Goal: Task Accomplishment & Management: Manage account settings

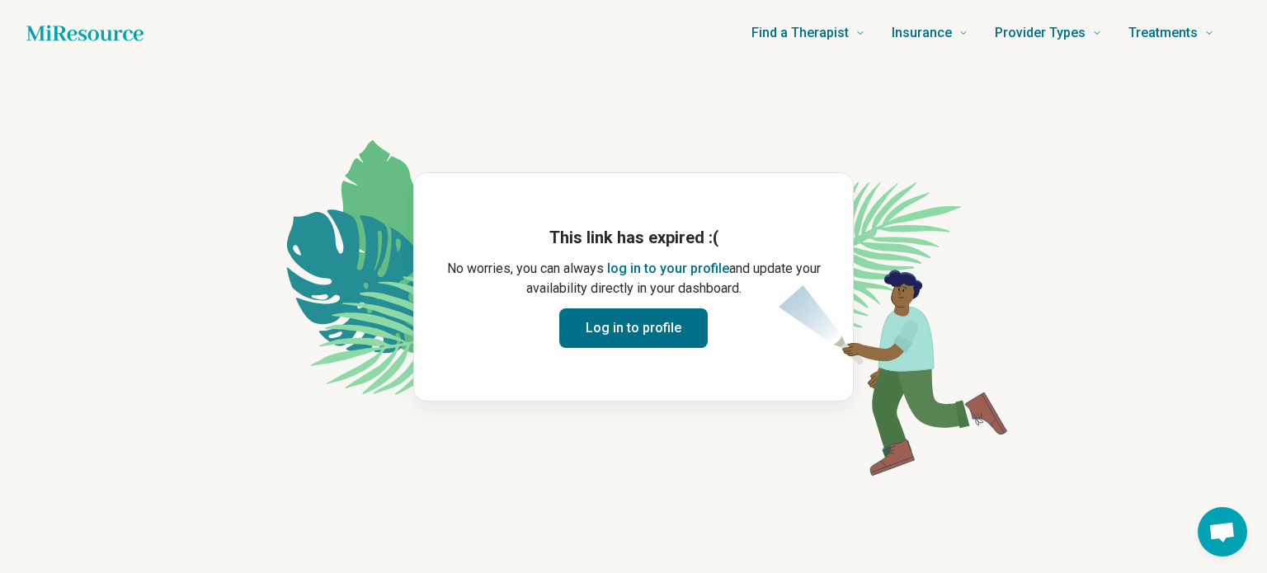
click at [599, 337] on button "Log in to profile" at bounding box center [633, 328] width 148 height 40
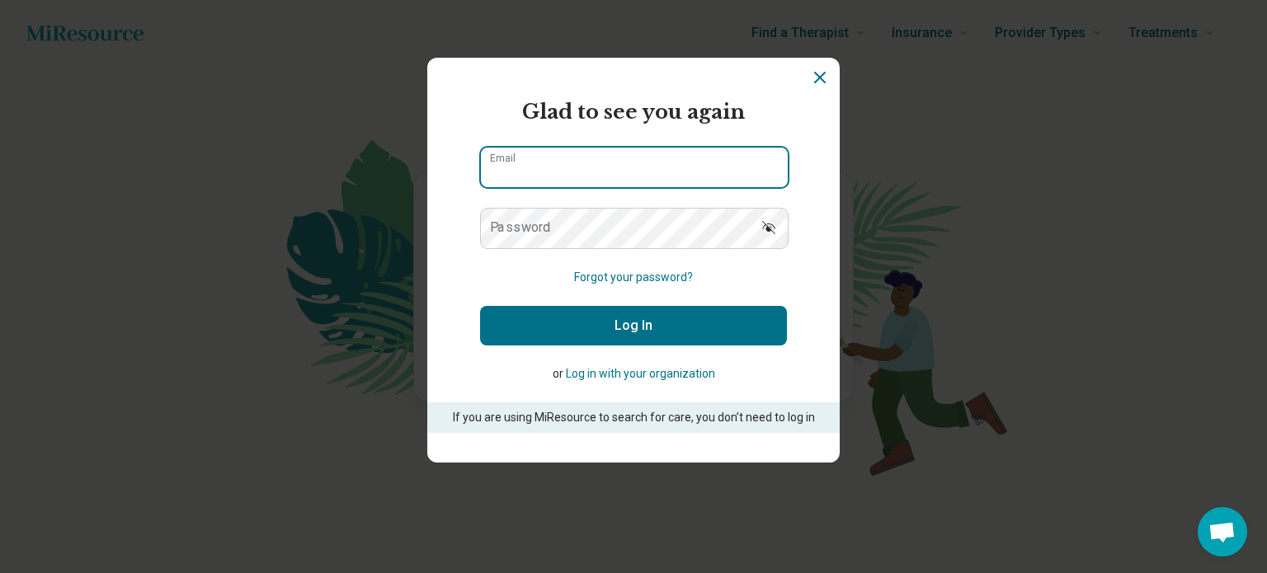
type input "**********"
click at [571, 170] on input "**********" at bounding box center [634, 168] width 307 height 40
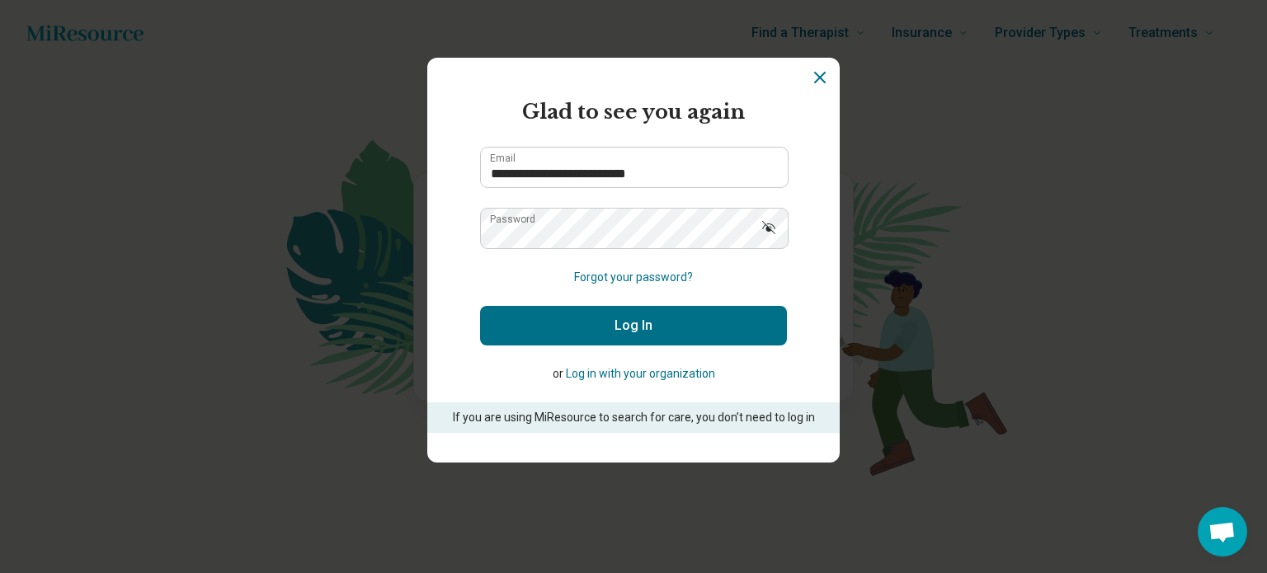
click at [593, 309] on button "Log In" at bounding box center [633, 326] width 307 height 40
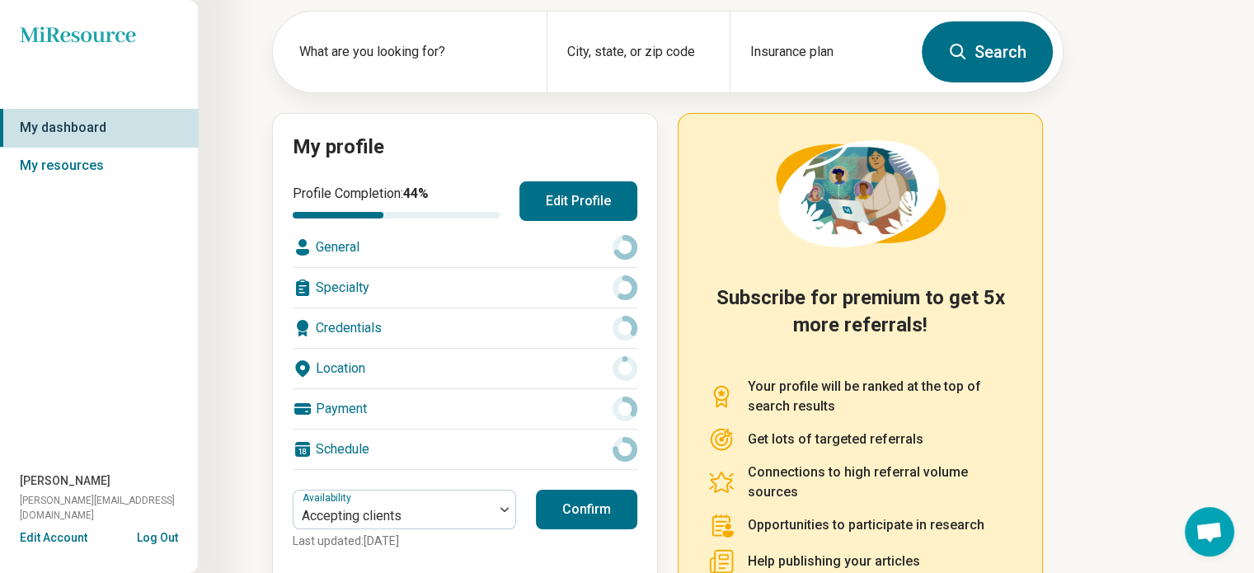
scroll to position [165, 0]
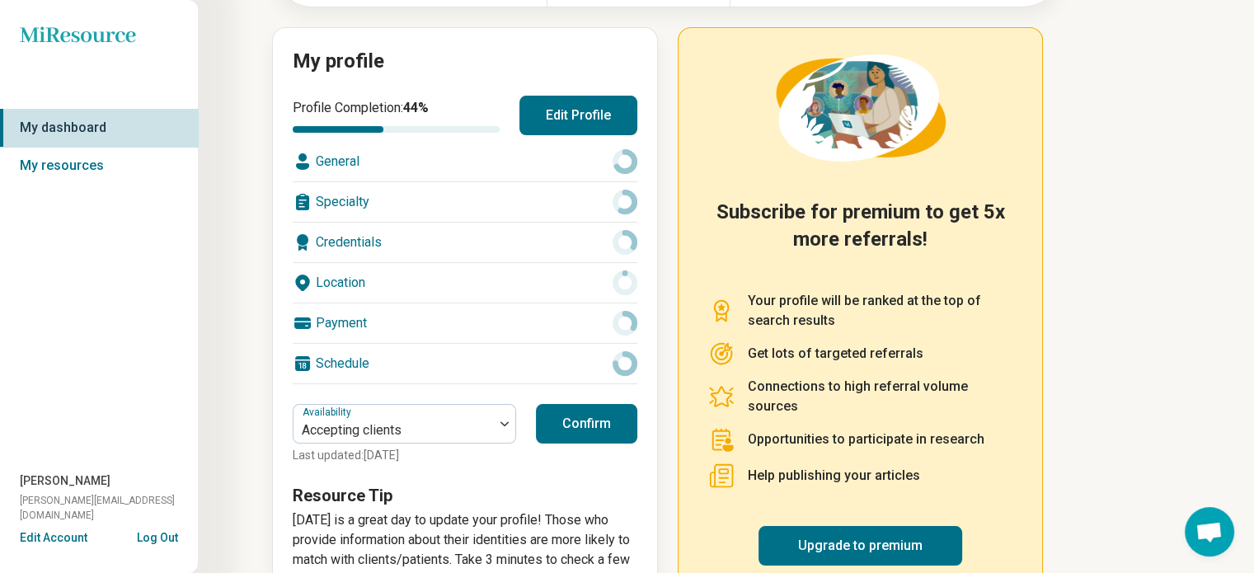
click at [605, 417] on button "Confirm" at bounding box center [586, 424] width 101 height 40
click at [556, 123] on button "Edit Profile" at bounding box center [578, 116] width 118 height 40
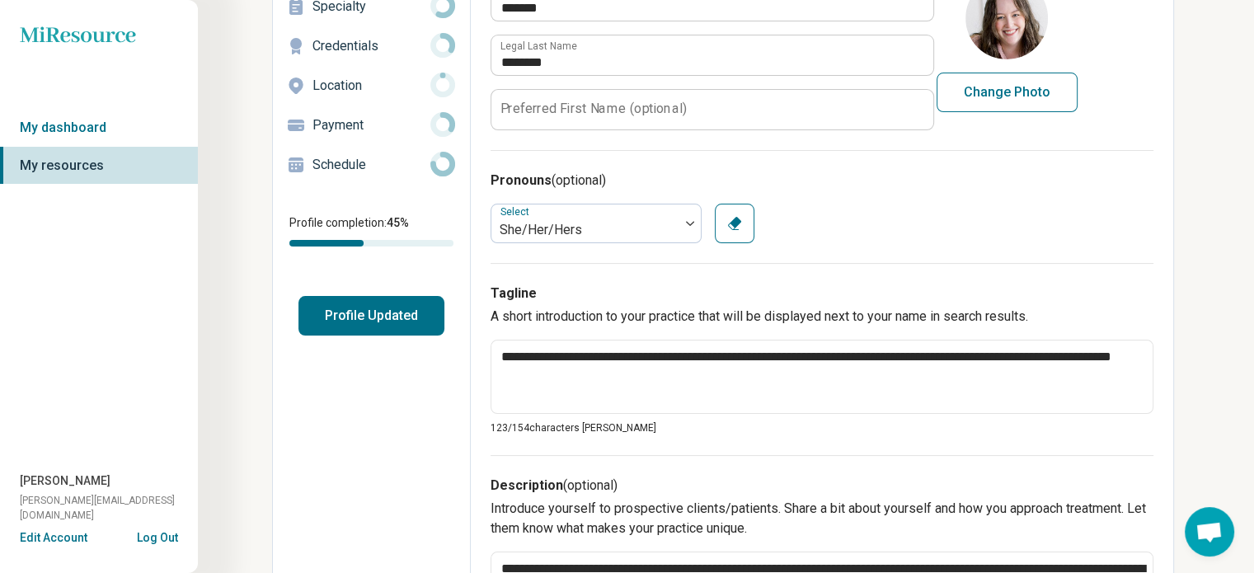
scroll to position [22, 0]
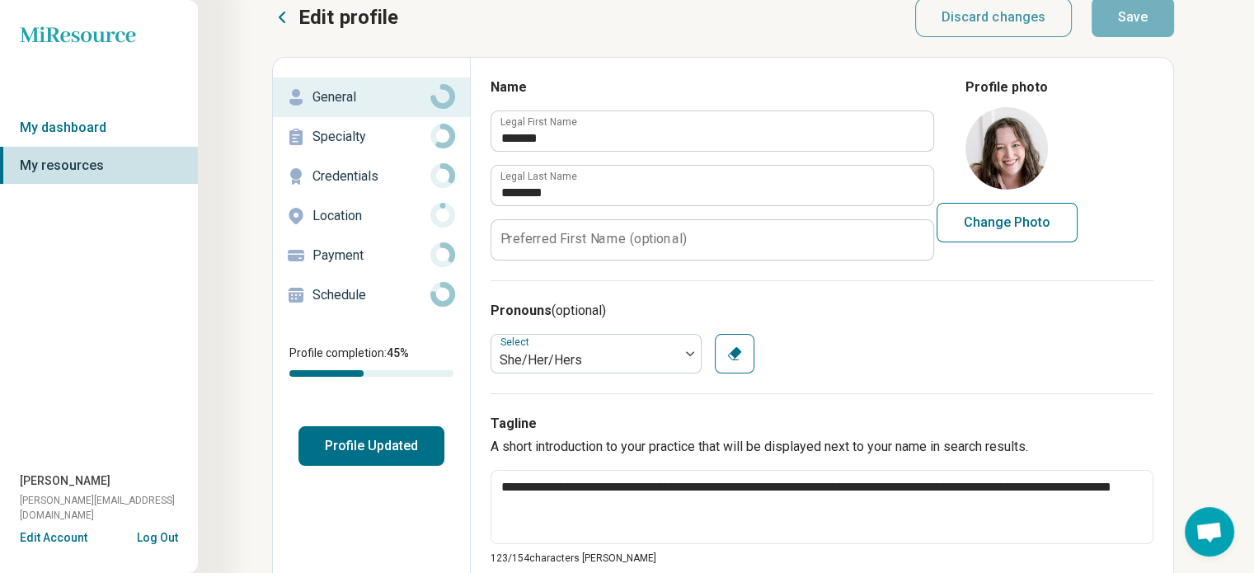
click at [389, 115] on link "General" at bounding box center [371, 98] width 197 height 40
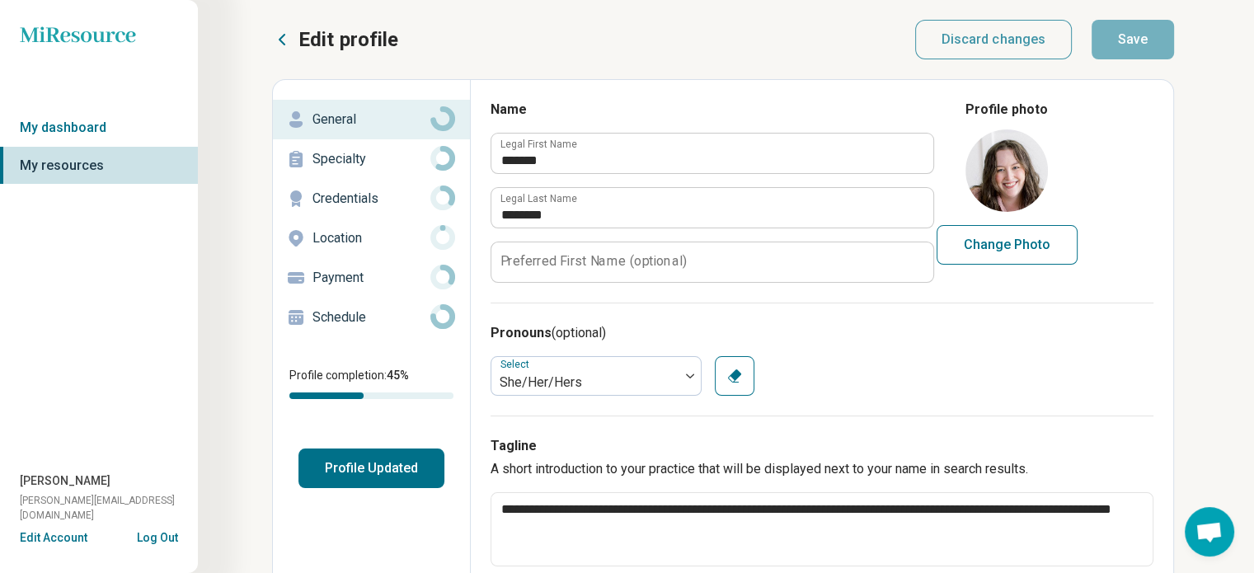
click at [388, 151] on p "Specialty" at bounding box center [372, 159] width 118 height 20
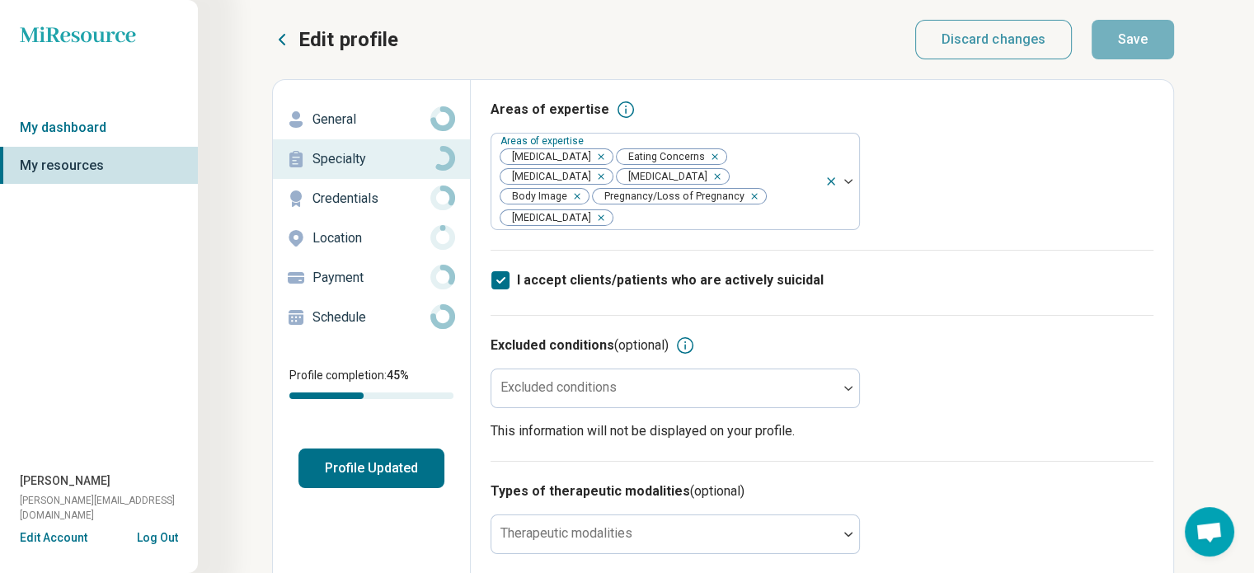
click at [386, 194] on p "Credentials" at bounding box center [372, 199] width 118 height 20
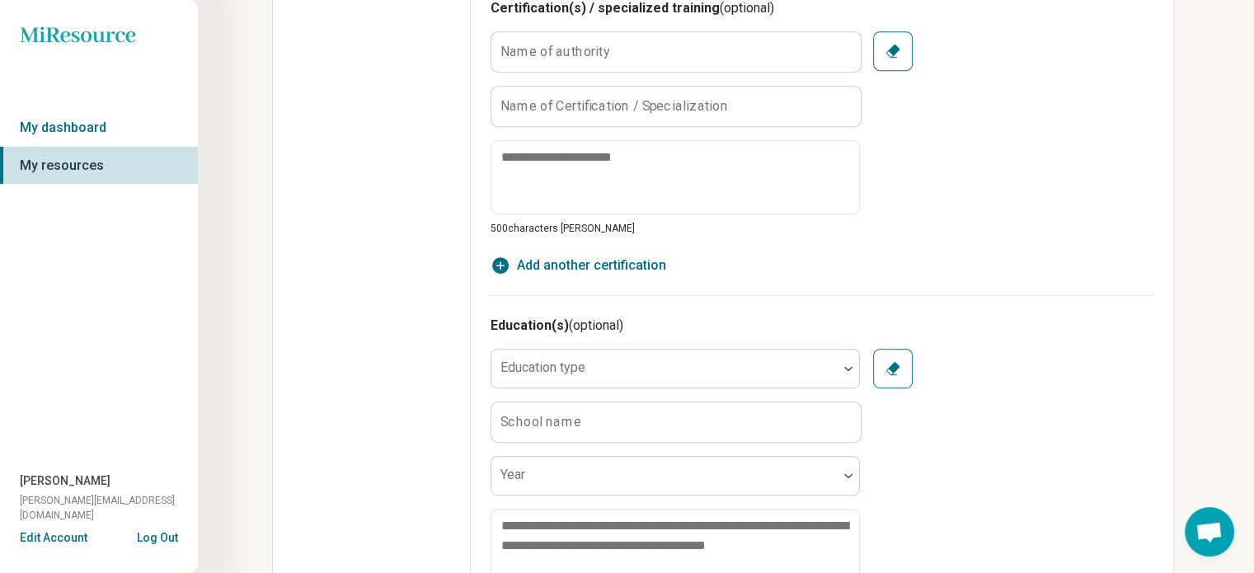
scroll to position [660, 0]
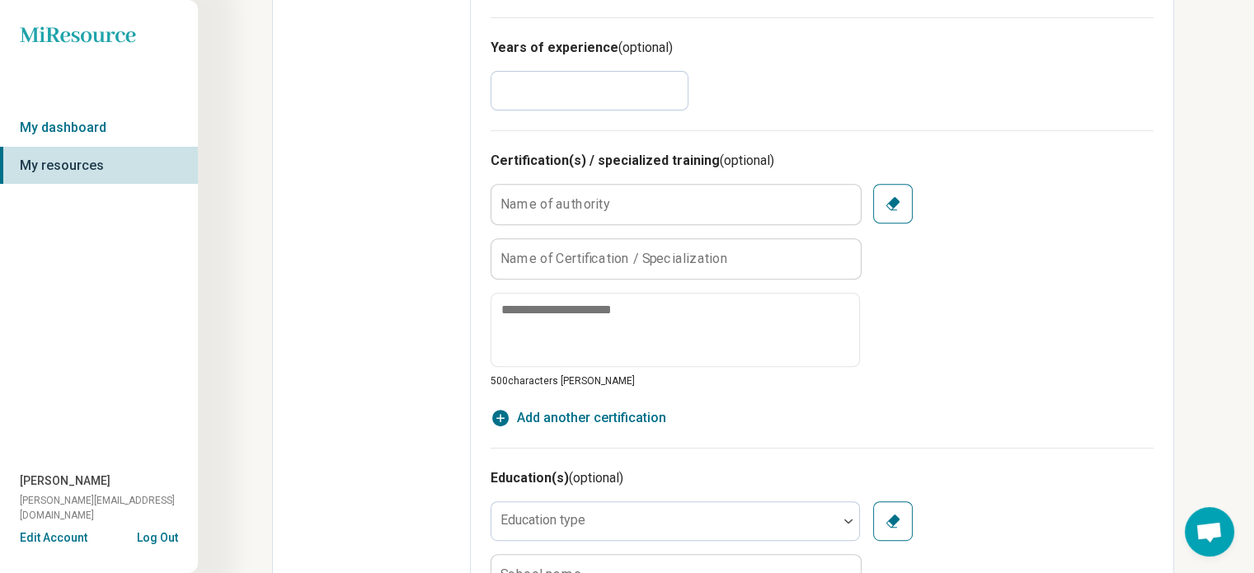
drag, startPoint x: 548, startPoint y: 84, endPoint x: 435, endPoint y: 89, distance: 112.2
click at [437, 88] on div "**********" at bounding box center [723, 368] width 902 height 1896
type textarea "*"
type input "*"
click at [439, 89] on div "Edit profile General Specialty Credentials Location Payment Schedule Profile co…" at bounding box center [372, 367] width 198 height 1895
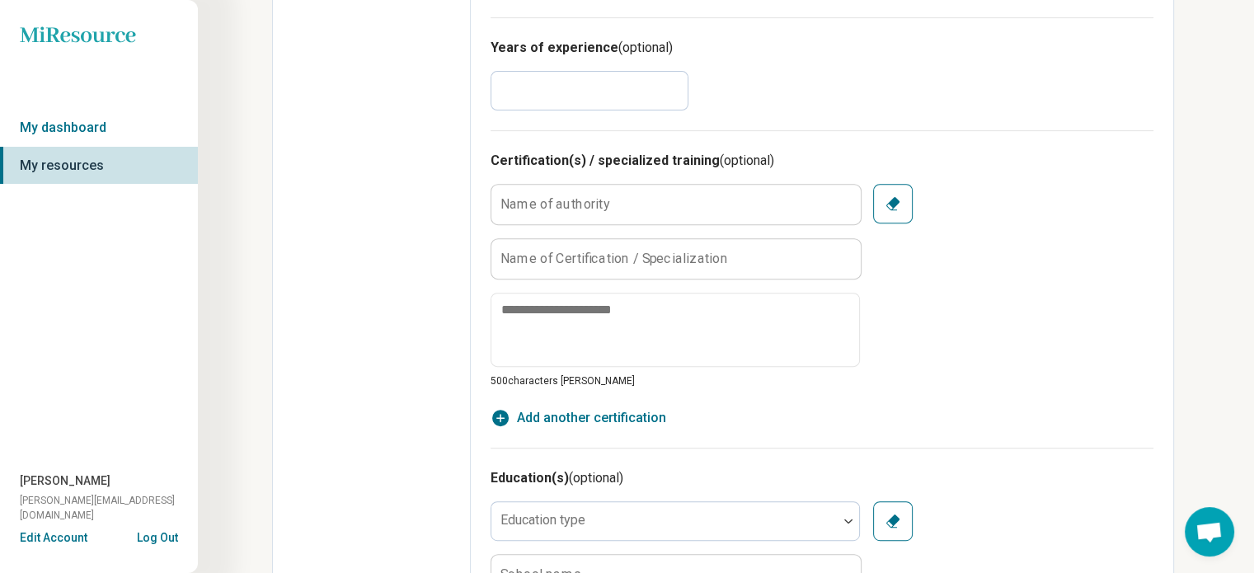
click at [351, 198] on div "Edit profile General Specialty Credentials Location Payment Schedule Profile co…" at bounding box center [372, 367] width 198 height 1895
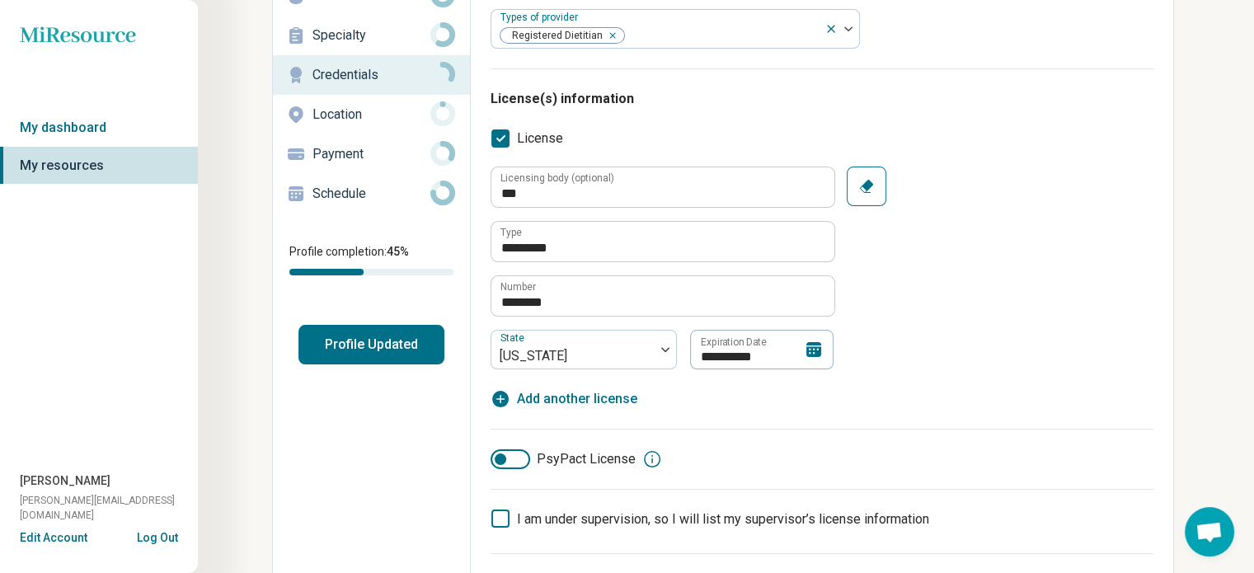
scroll to position [0, 0]
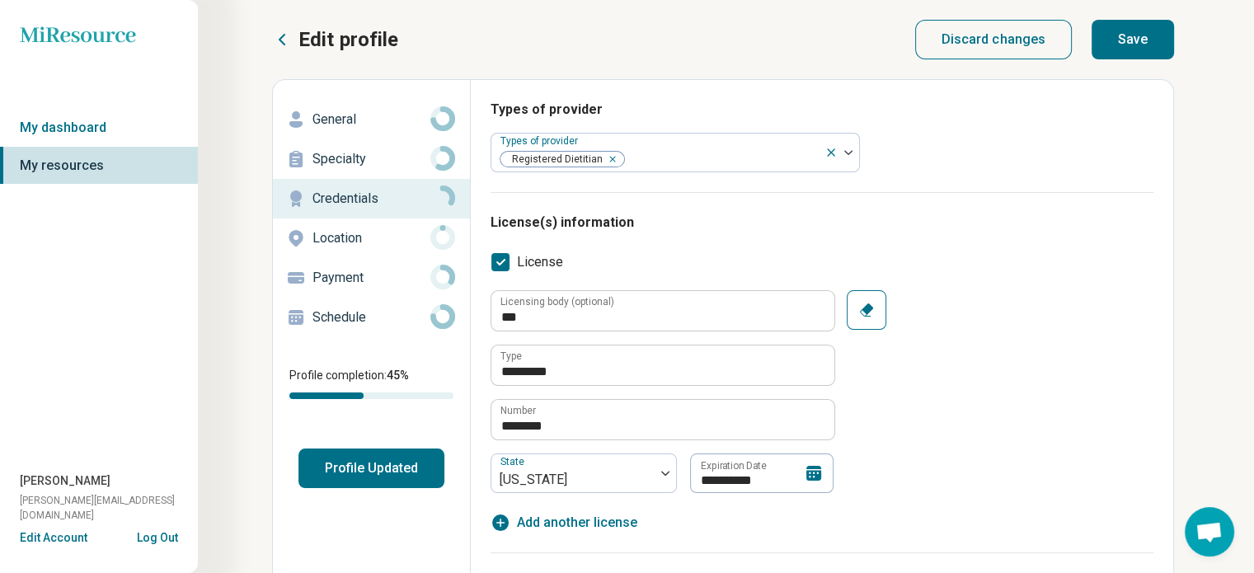
click at [350, 230] on p "Location" at bounding box center [372, 238] width 118 height 20
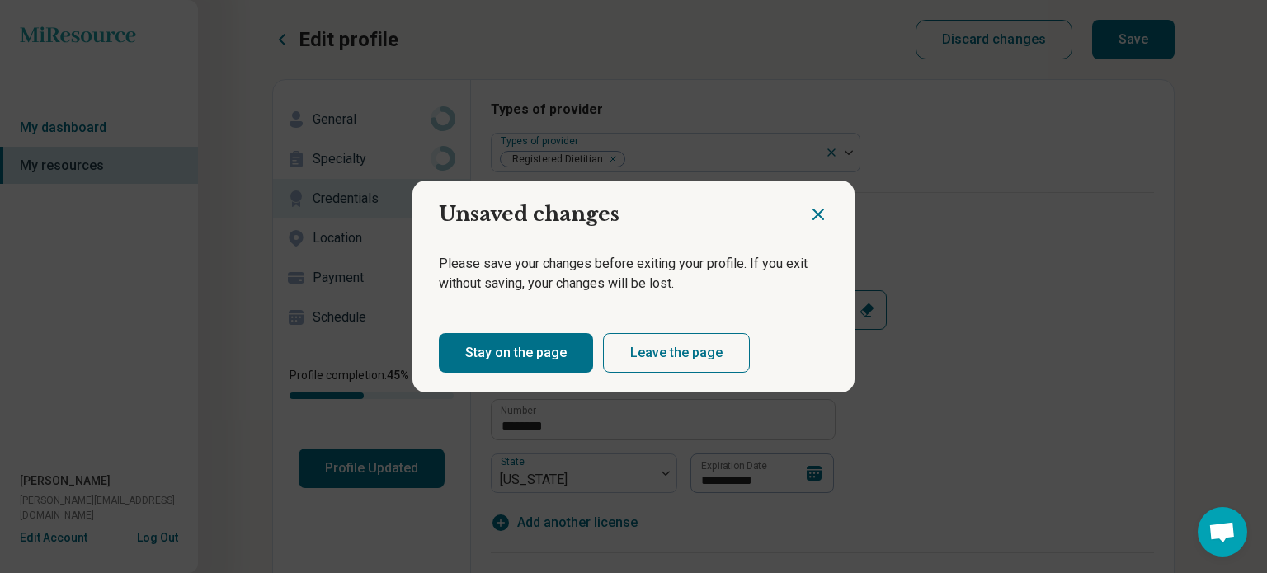
click at [519, 349] on button "Stay on the page" at bounding box center [516, 353] width 154 height 40
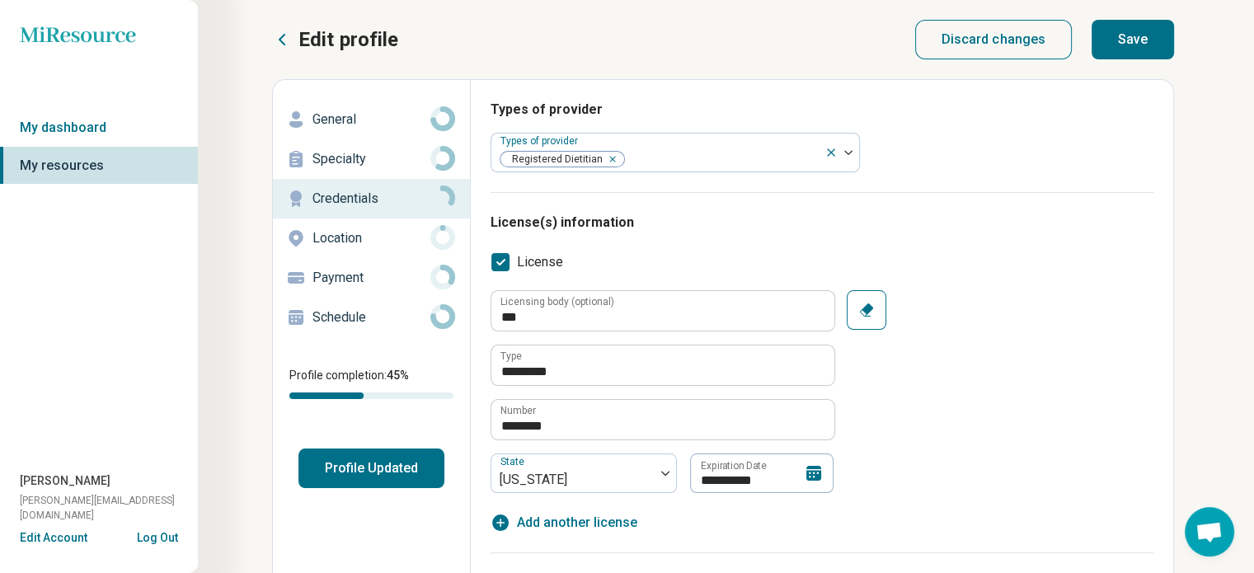
click at [1126, 34] on button "Save" at bounding box center [1133, 40] width 82 height 40
type textarea "*"
click at [336, 247] on p "Location" at bounding box center [372, 238] width 118 height 20
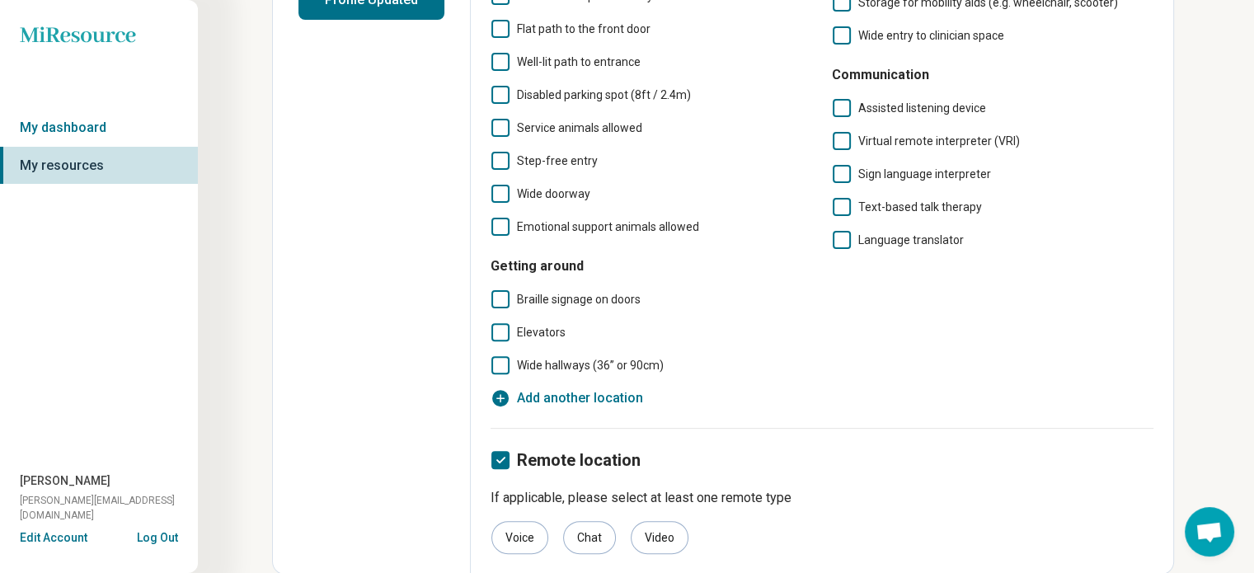
scroll to position [56, 0]
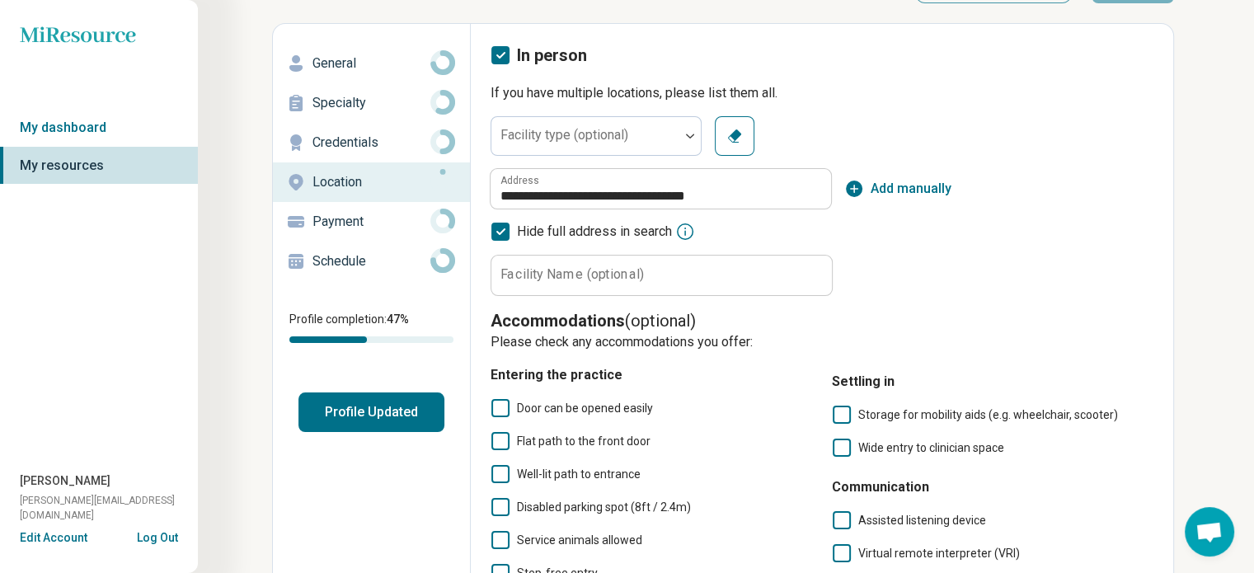
click at [412, 210] on div "Payment" at bounding box center [371, 222] width 171 height 26
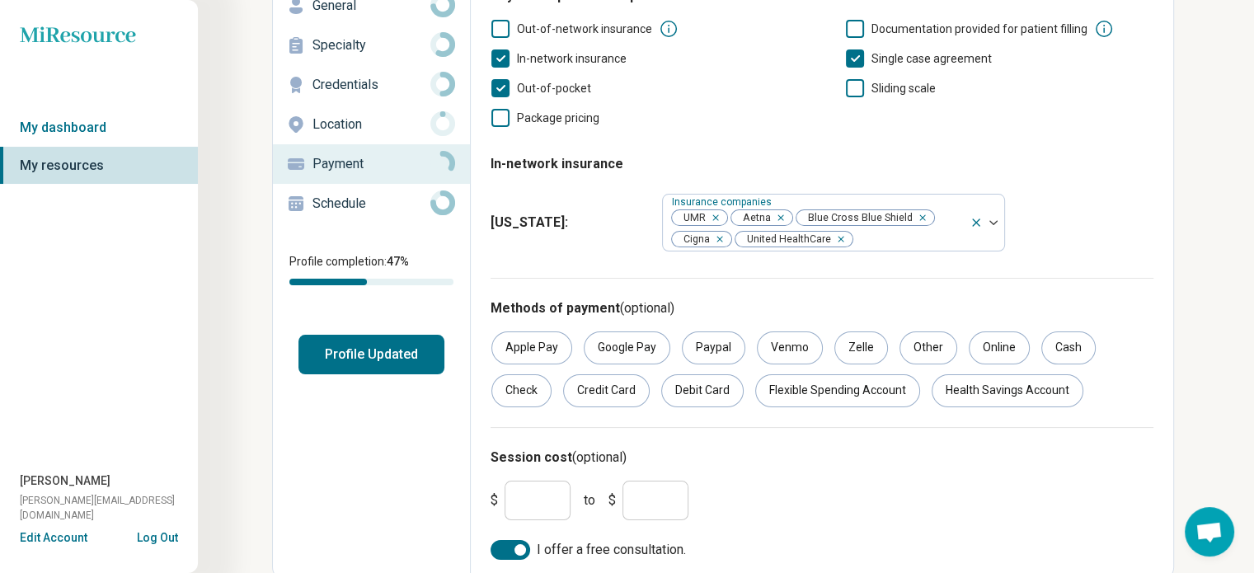
scroll to position [120, 0]
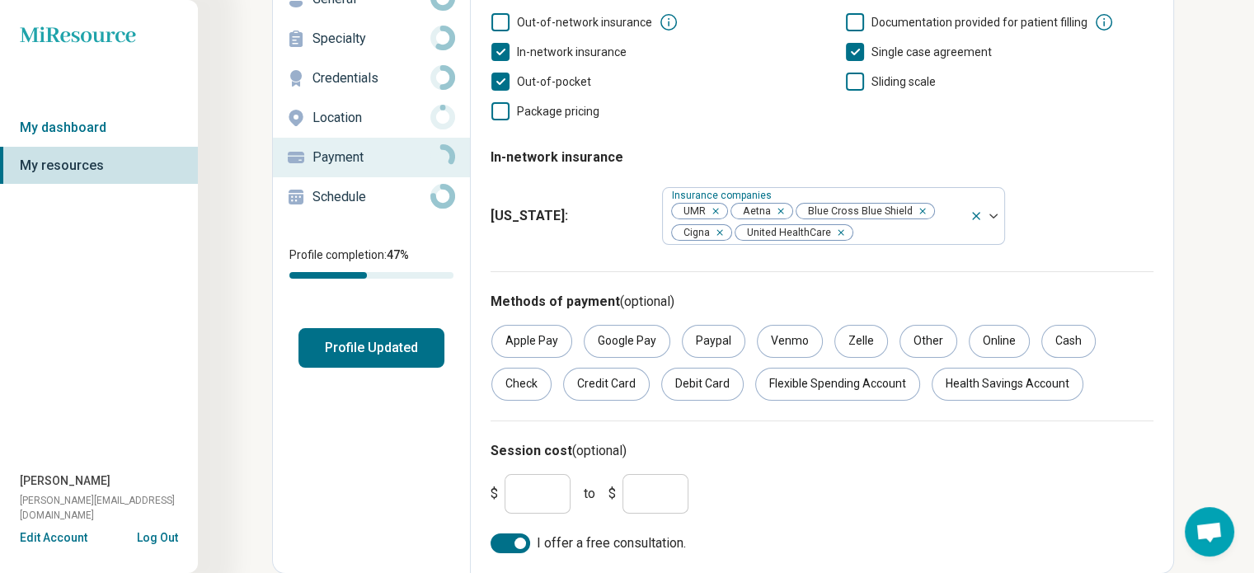
click at [392, 186] on div "Schedule" at bounding box center [371, 197] width 171 height 26
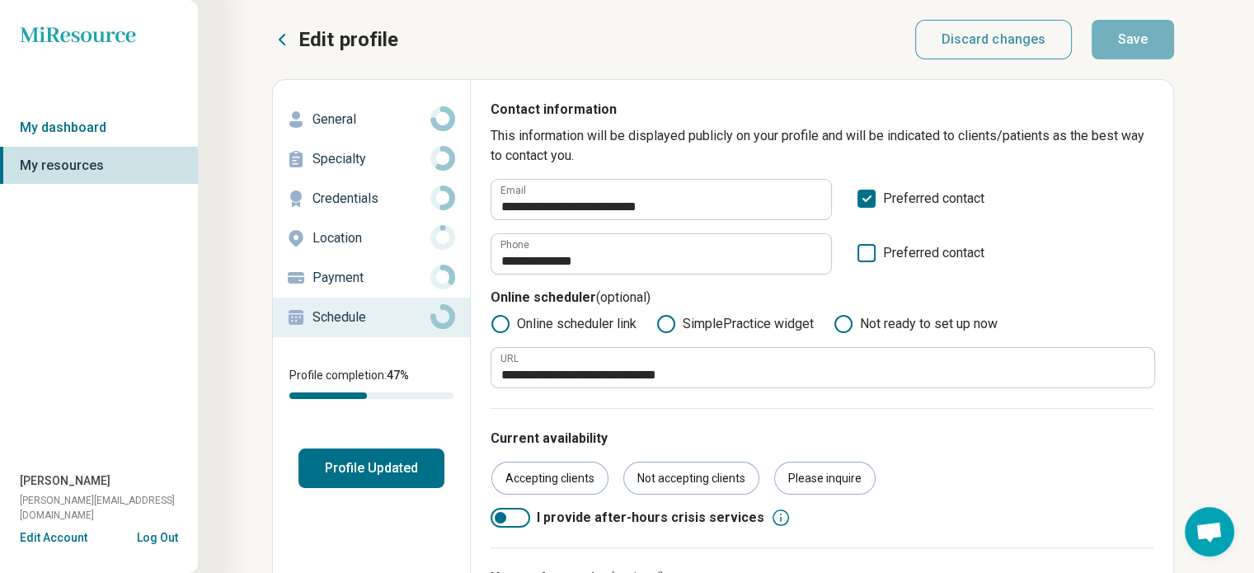
click at [369, 471] on button "Profile Updated" at bounding box center [371, 469] width 146 height 40
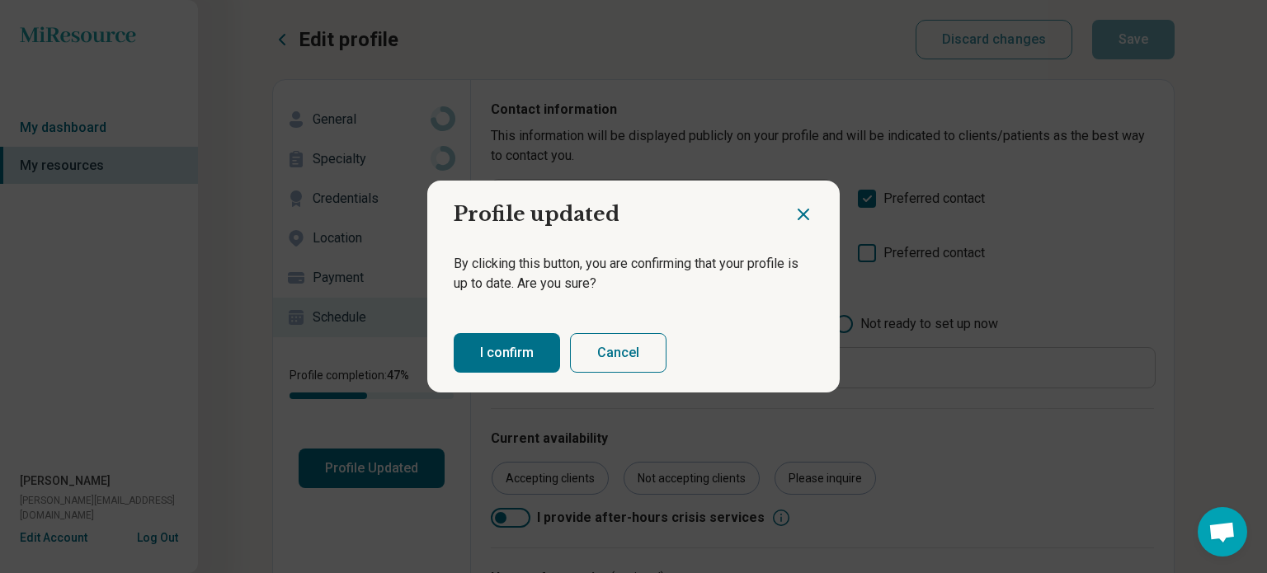
click at [522, 355] on button "I confirm" at bounding box center [507, 353] width 106 height 40
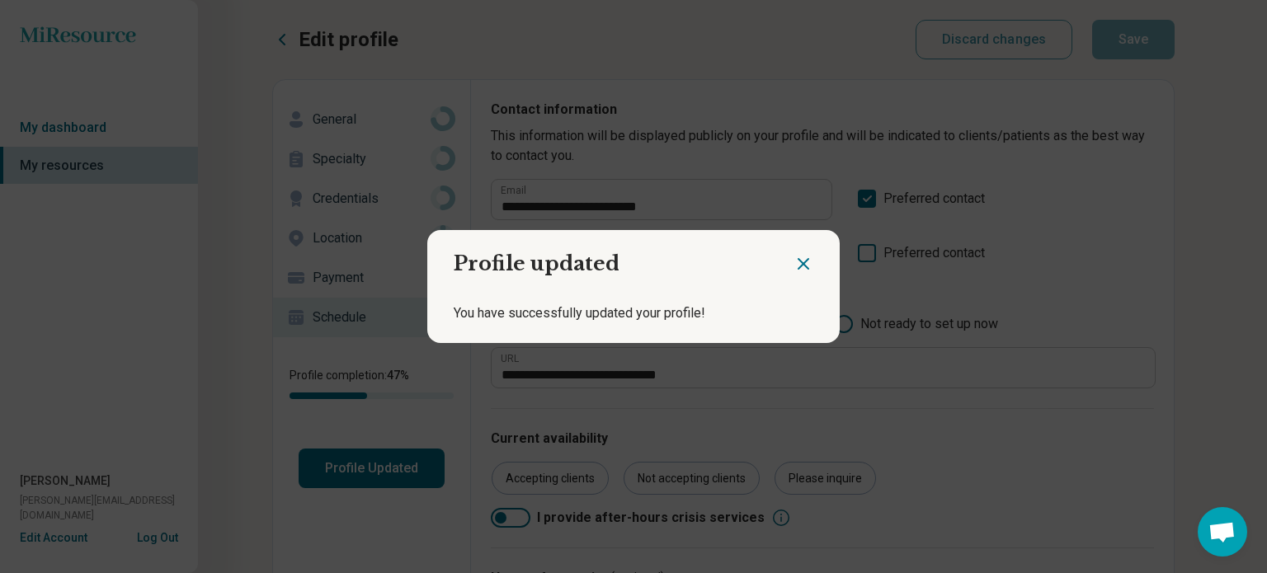
click at [793, 261] on icon "Close dialog" at bounding box center [803, 264] width 20 height 20
